Goal: Book appointment/travel/reservation

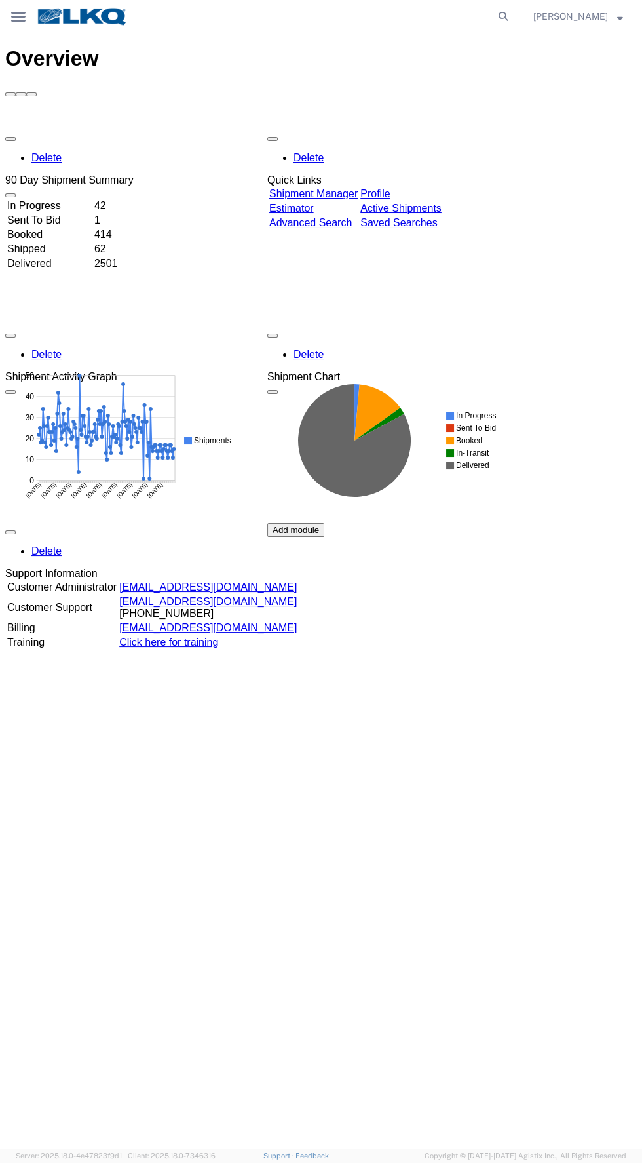
click at [14, 15] on icon "main_menu Created with Sketch." at bounding box center [18, 17] width 14 height 10
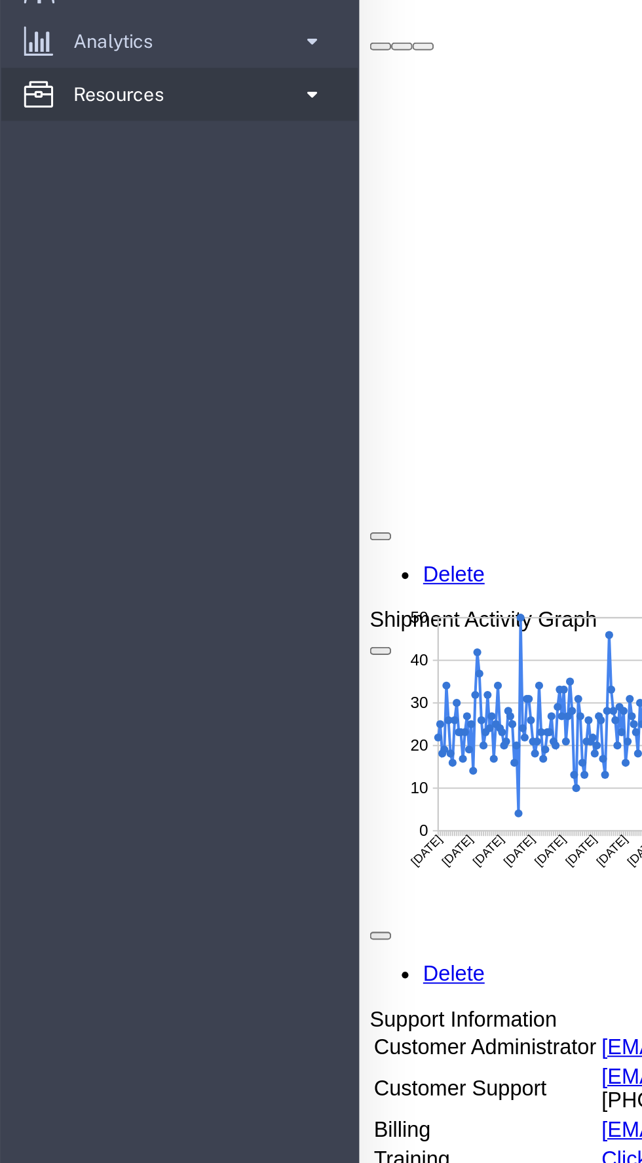
click at [155, 121] on span at bounding box center [153, 118] width 11 height 26
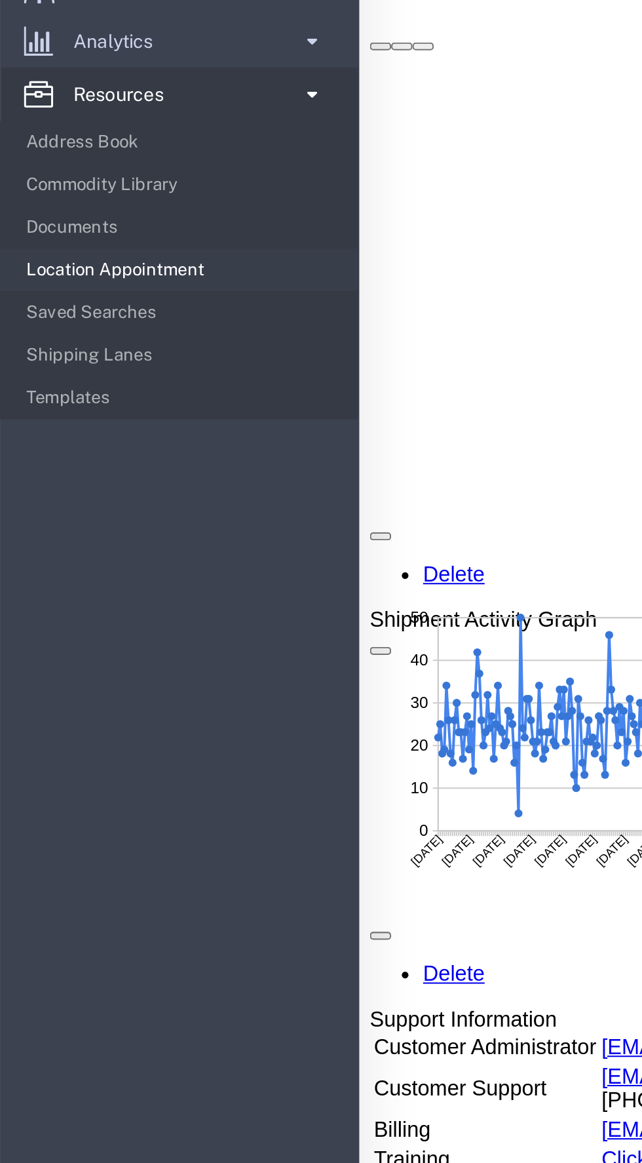
click at [120, 208] on span "Location Appointment" at bounding box center [90, 204] width 154 height 26
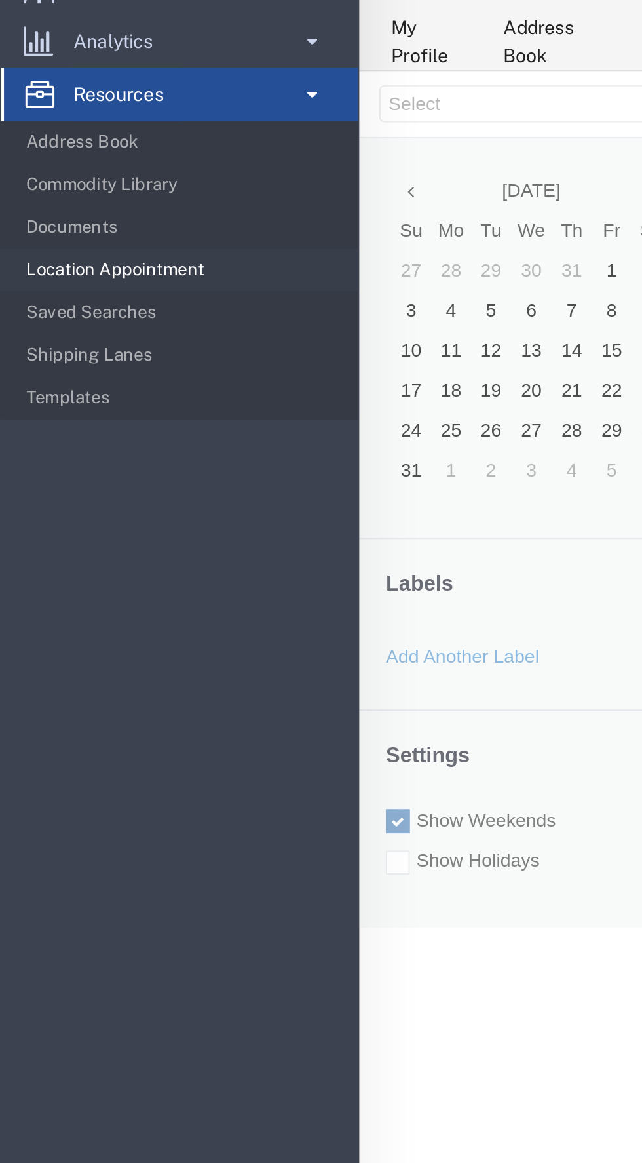
select select "27634"
